Goal: Information Seeking & Learning: Learn about a topic

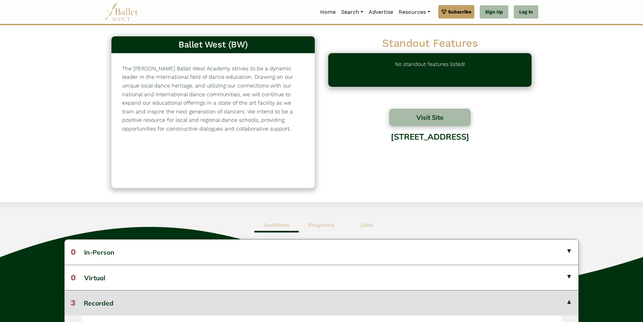
click at [125, 9] on img at bounding box center [122, 12] width 34 height 19
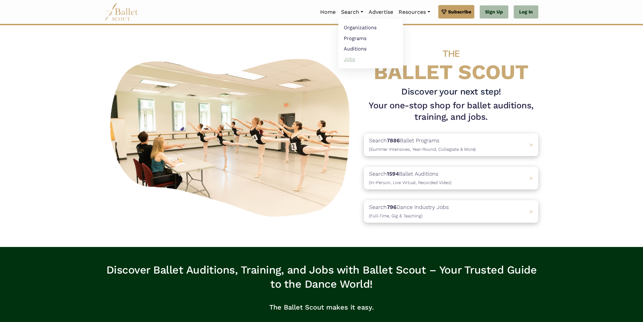
click at [351, 56] on link "Jobs" at bounding box center [371, 59] width 65 height 10
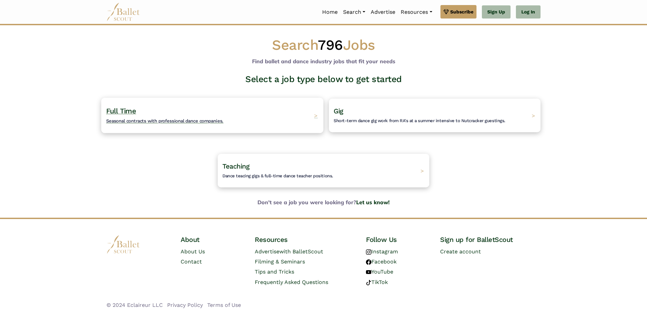
click at [197, 112] on h4 "Full Time Seasonal contracts with professional dance companies." at bounding box center [164, 115] width 117 height 19
click at [188, 122] on span "Seasonal contracts with professional dance companies." at bounding box center [164, 120] width 117 height 5
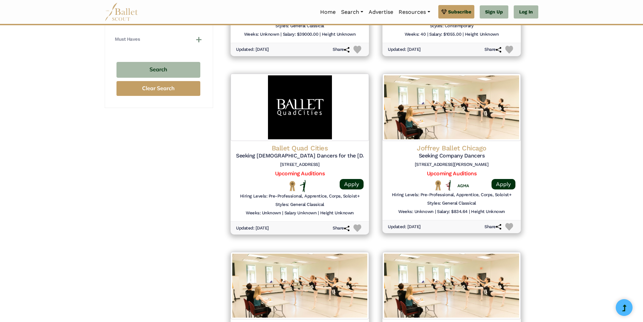
scroll to position [640, 0]
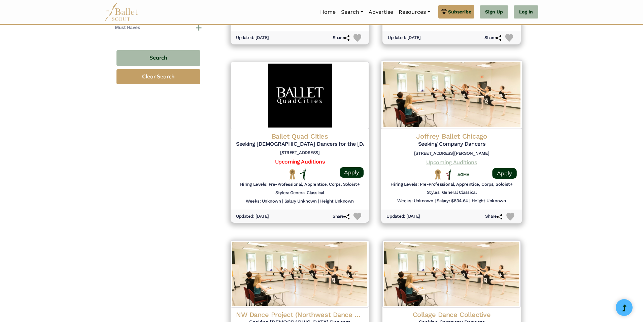
click at [460, 160] on link "Upcoming Auditions" at bounding box center [451, 162] width 51 height 6
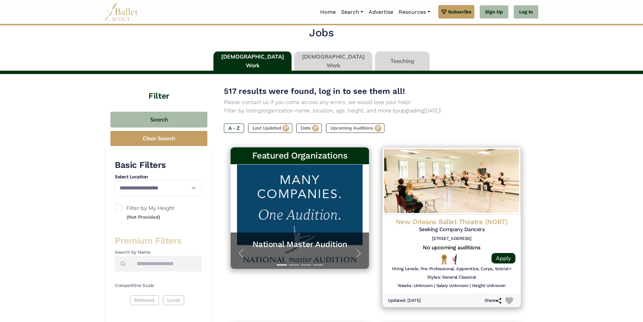
scroll to position [34, 0]
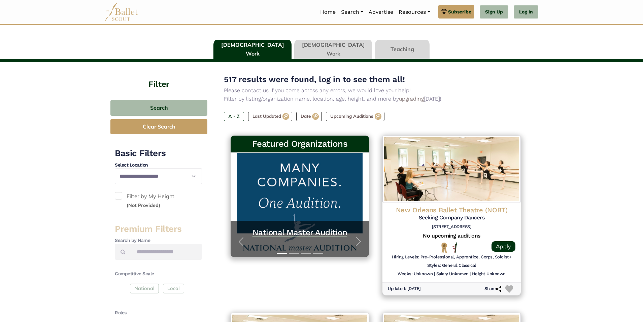
click at [320, 230] on h5 "National Master Audition" at bounding box center [299, 233] width 125 height 10
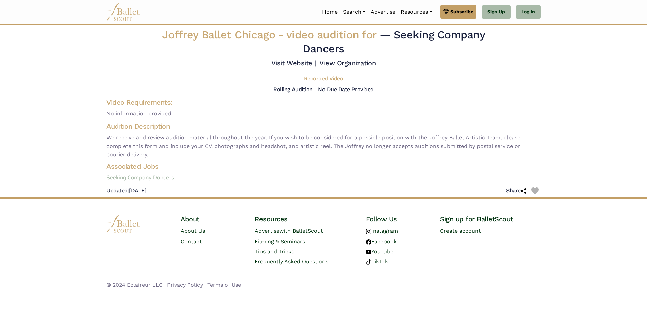
click at [153, 178] on link "Seeking Company Dancers" at bounding box center [323, 177] width 445 height 9
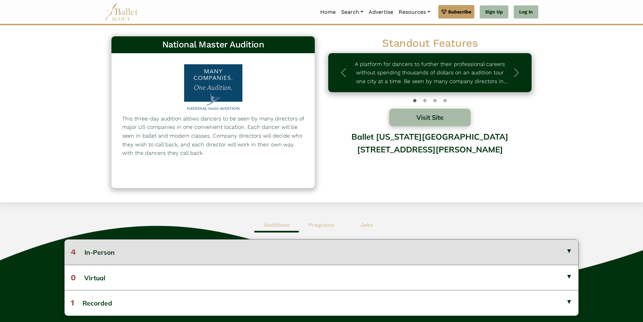
click at [542, 252] on button "4 In-Person" at bounding box center [322, 252] width 514 height 25
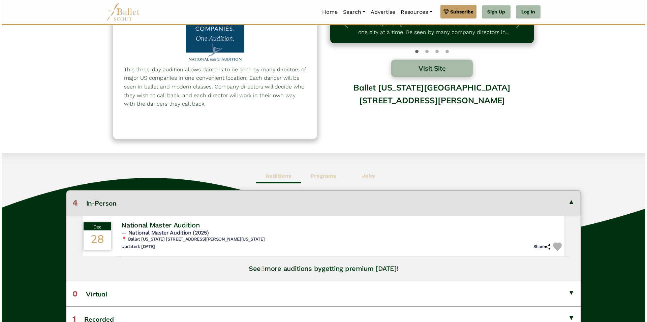
scroll to position [67, 0]
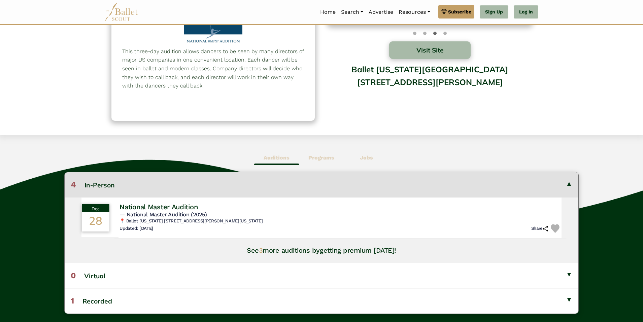
click at [184, 205] on h4 "National Master Audition" at bounding box center [159, 206] width 78 height 9
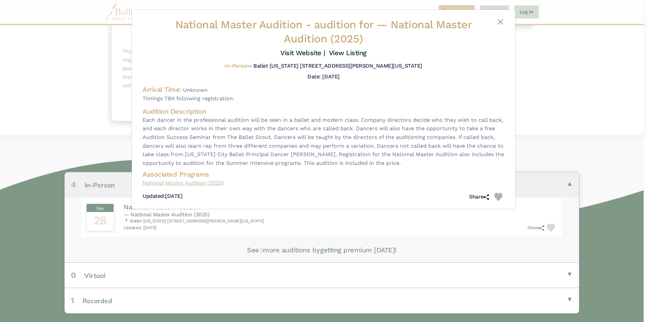
click at [217, 184] on link "National Master Audition (2025)" at bounding box center [323, 183] width 362 height 9
click at [305, 53] on link "Visit Website |" at bounding box center [302, 53] width 45 height 8
click at [312, 51] on link "Visit Website |" at bounding box center [302, 53] width 45 height 8
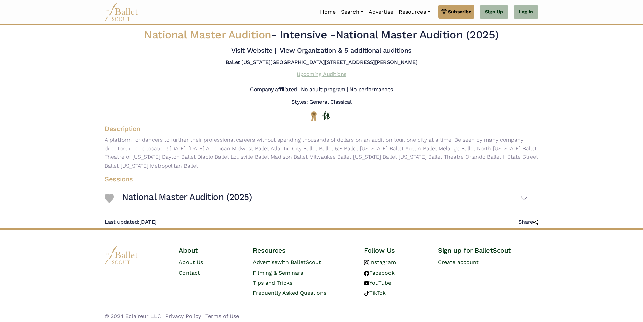
click at [318, 77] on link "Upcoming Auditions" at bounding box center [322, 74] width 50 height 6
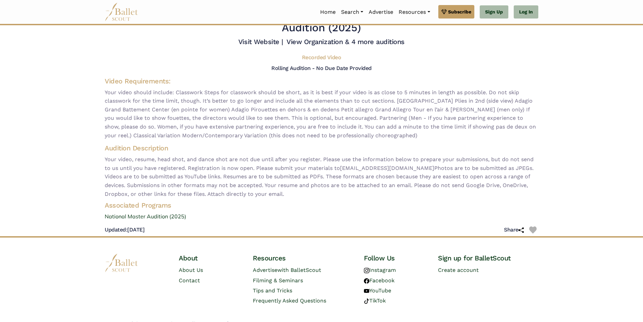
scroll to position [33, 0]
